Goal: Task Accomplishment & Management: Use online tool/utility

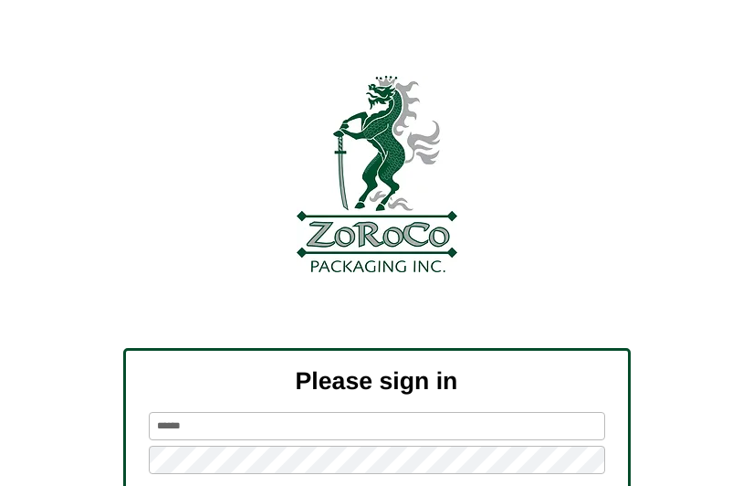
scroll to position [111, 0]
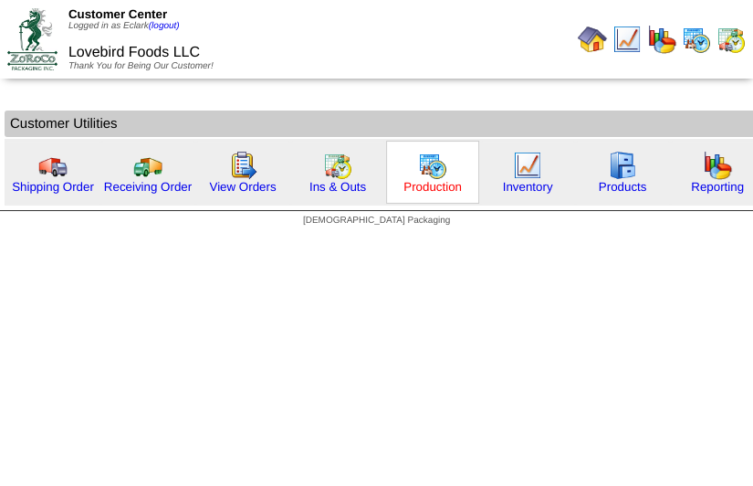
click at [404, 187] on link "Production" at bounding box center [433, 187] width 58 height 14
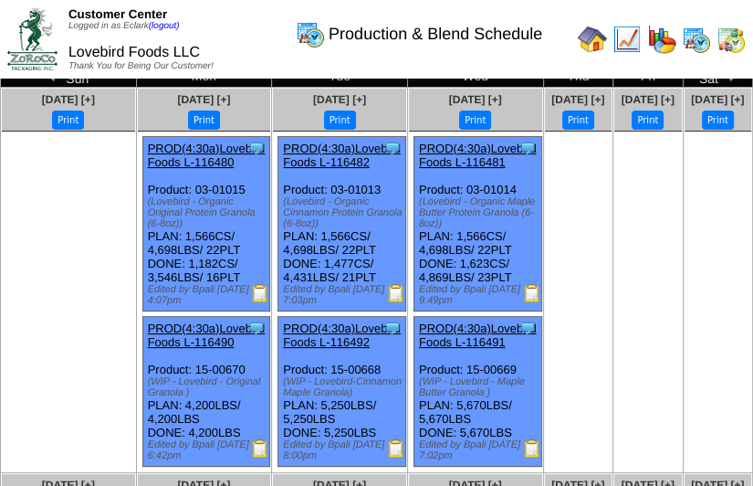
scroll to position [58, 0]
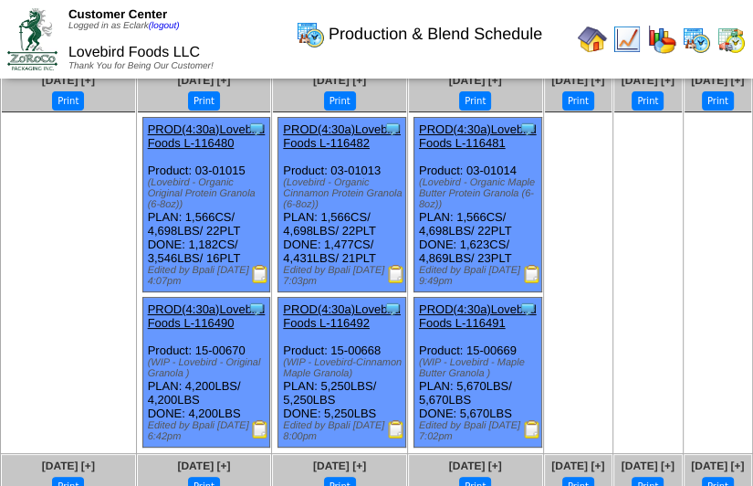
click at [395, 434] on img at bounding box center [396, 429] width 18 height 18
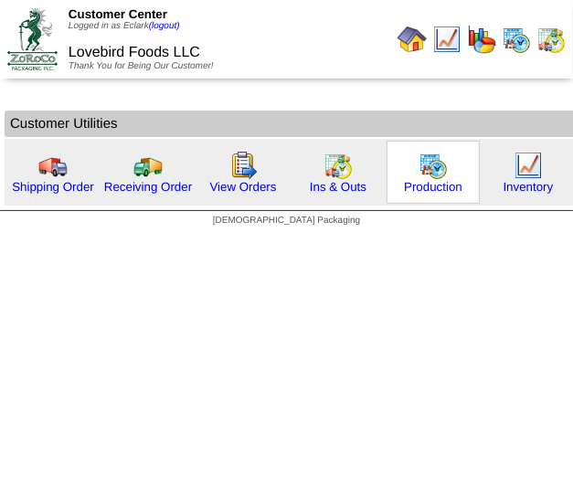
click at [426, 177] on img at bounding box center [432, 165] width 29 height 29
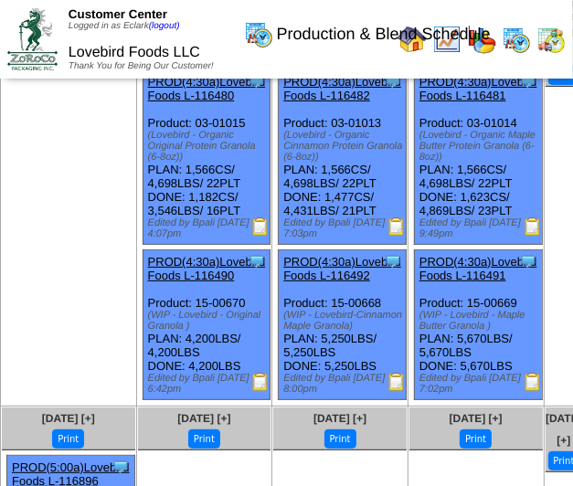
scroll to position [112, 0]
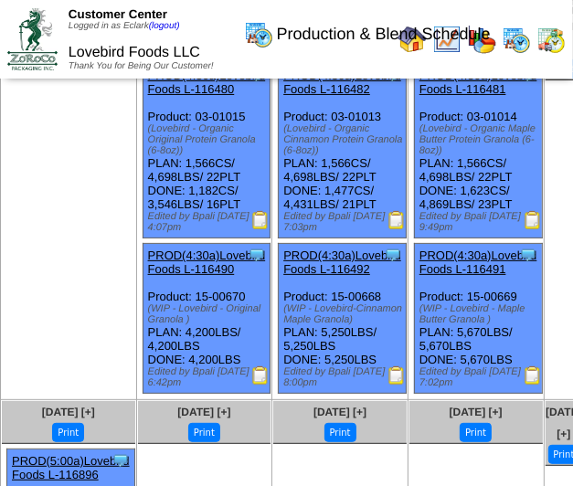
click at [397, 229] on img at bounding box center [396, 220] width 18 height 18
